Goal: Transaction & Acquisition: Subscribe to service/newsletter

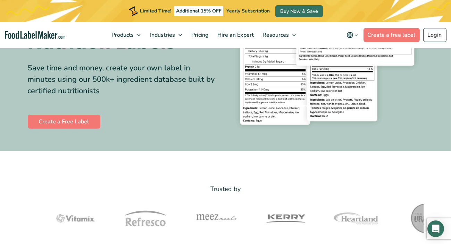
scroll to position [69, 0]
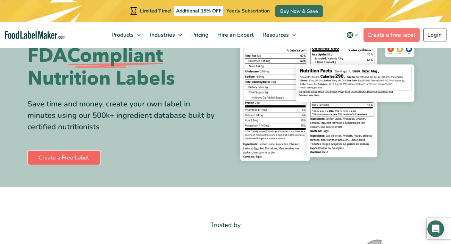
click at [50, 161] on link "Create a Free Label" at bounding box center [64, 158] width 73 height 14
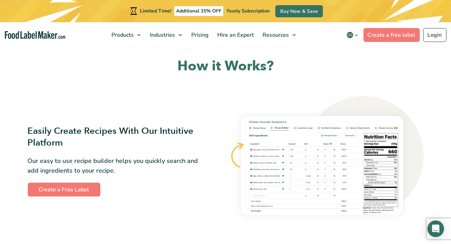
scroll to position [243, 0]
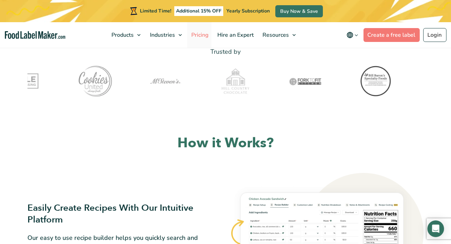
click at [196, 33] on span "Pricing" at bounding box center [199, 35] width 20 height 8
